Goal: Task Accomplishment & Management: Use online tool/utility

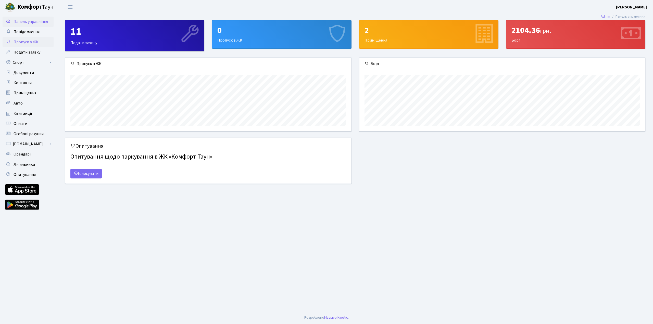
scroll to position [74, 285]
click at [22, 62] on link "Спорт" at bounding box center [28, 62] width 51 height 10
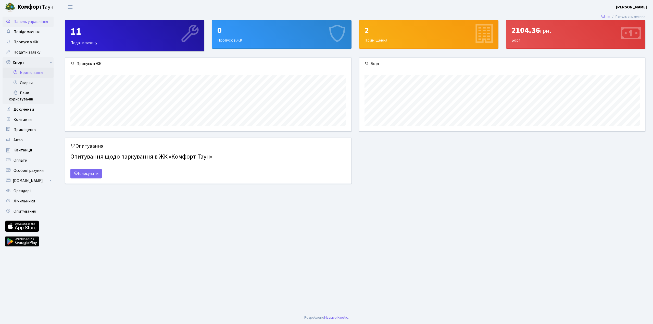
click at [32, 74] on link "Бронювання" at bounding box center [28, 73] width 51 height 10
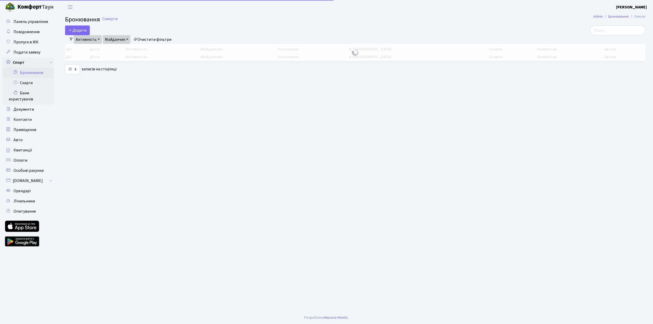
select select "25"
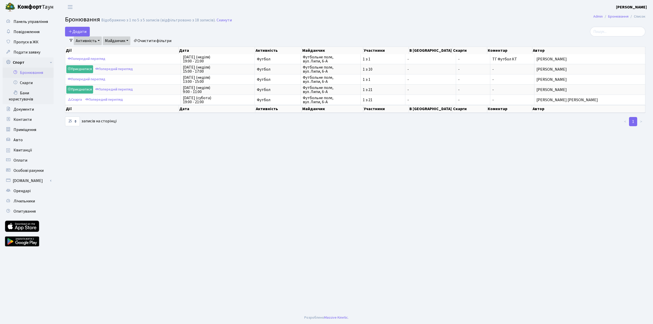
click at [85, 42] on link "Активність" at bounding box center [88, 40] width 28 height 9
click at [90, 111] on link "Футбол" at bounding box center [96, 111] width 45 height 8
click at [122, 39] on link "Майданчик" at bounding box center [117, 40] width 28 height 9
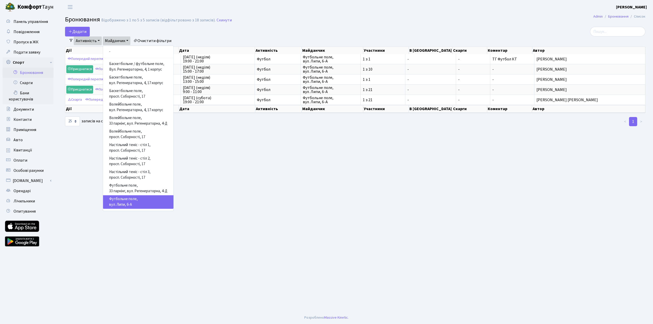
click at [131, 201] on link "Футбольне поле, вул. Липи, 6-А" at bounding box center [138, 202] width 70 height 14
